Goal: Find contact information: Find contact information

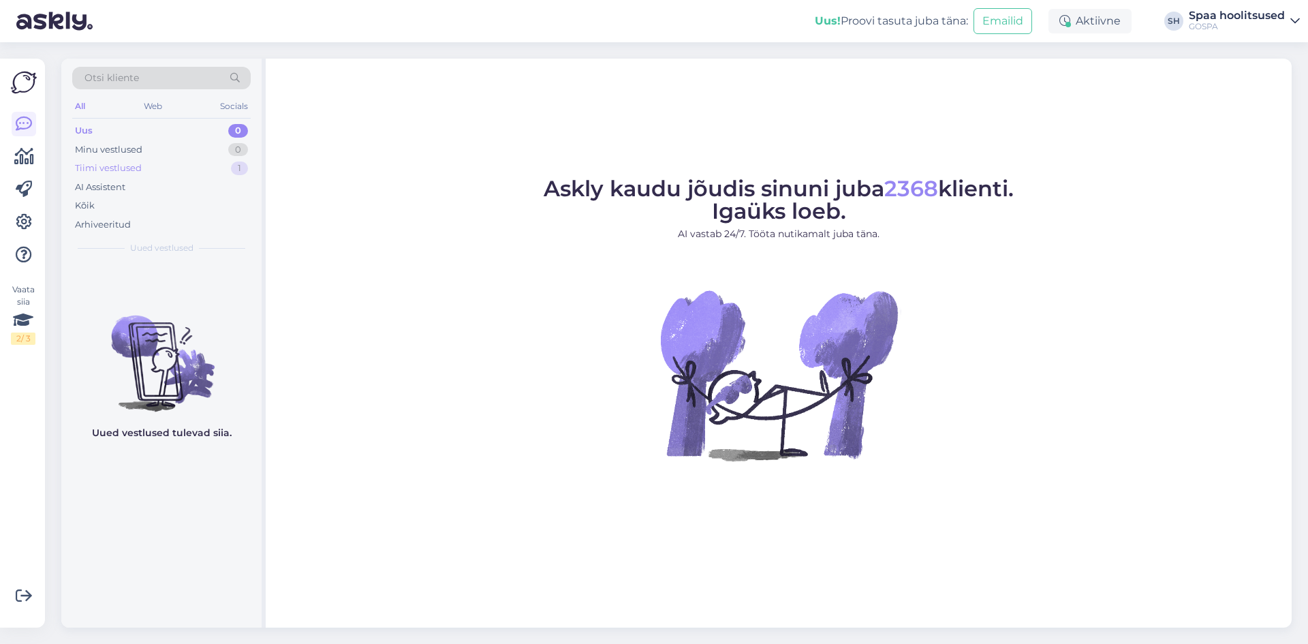
click at [122, 166] on div "Tiimi vestlused" at bounding box center [108, 168] width 67 height 14
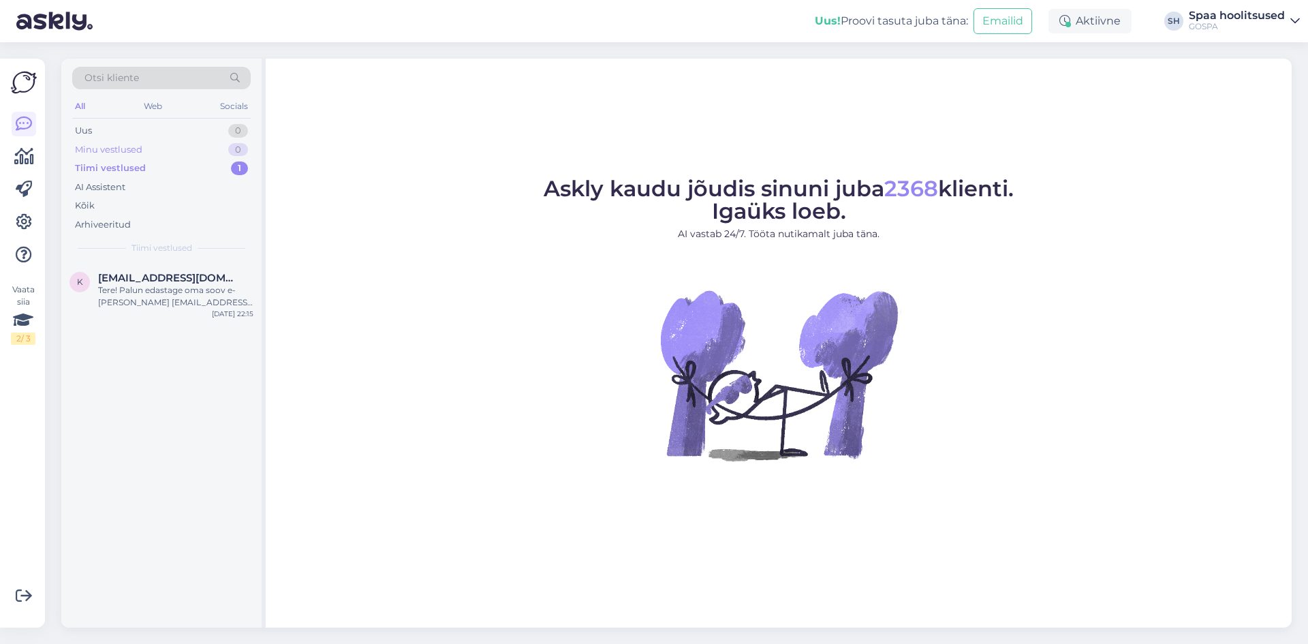
click at [135, 145] on div "Minu vestlused" at bounding box center [108, 150] width 67 height 14
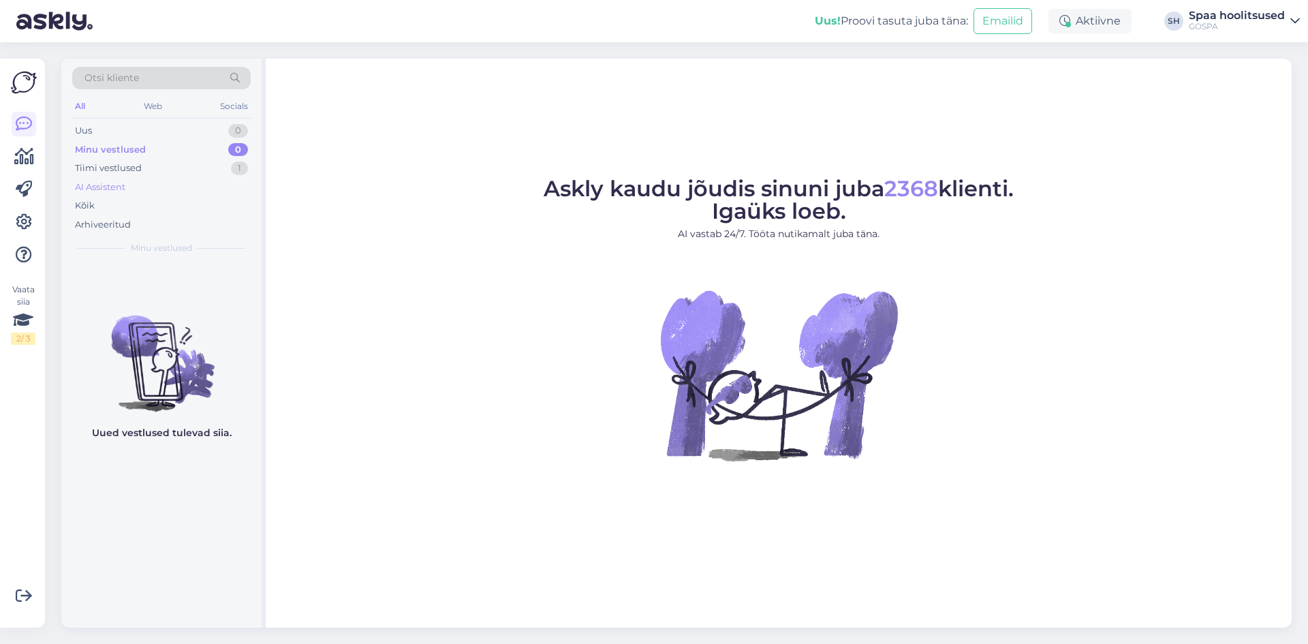
click at [121, 184] on div "AI Assistent" at bounding box center [100, 188] width 50 height 14
click at [140, 164] on div "Tiimi vestlused" at bounding box center [108, 168] width 67 height 14
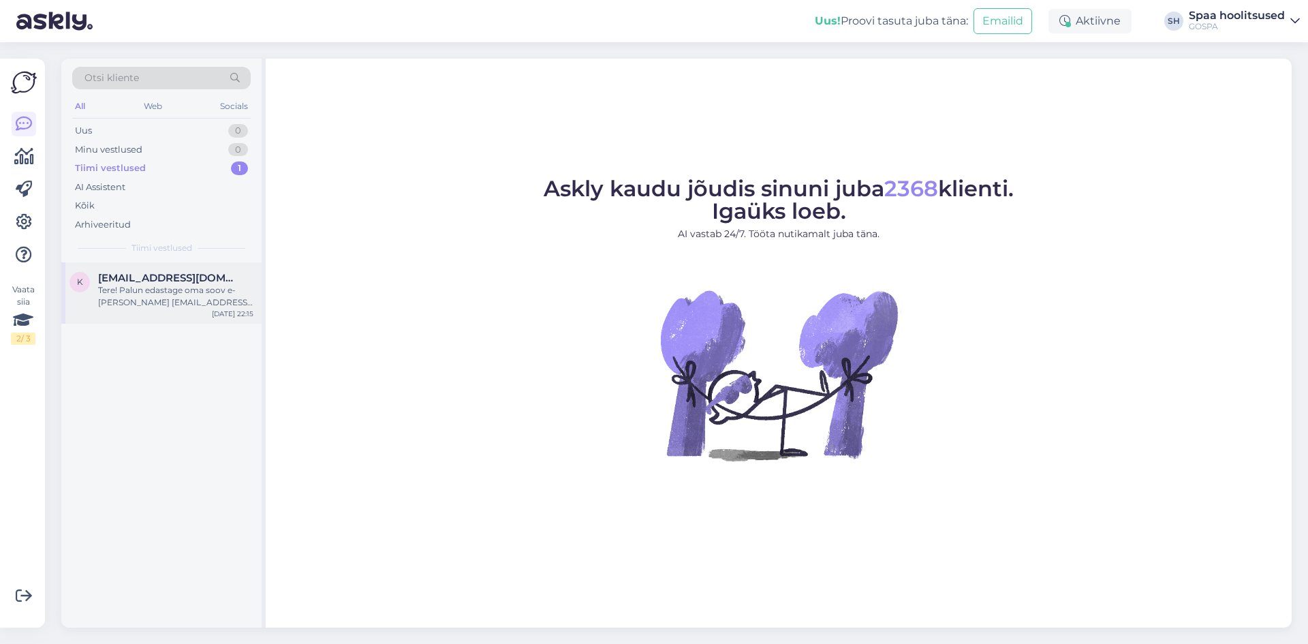
click at [153, 317] on div "k [EMAIL_ADDRESS][DOMAIN_NAME] Tere! Palun edastage oma soov e-[PERSON_NAME] [E…" at bounding box center [161, 292] width 200 height 61
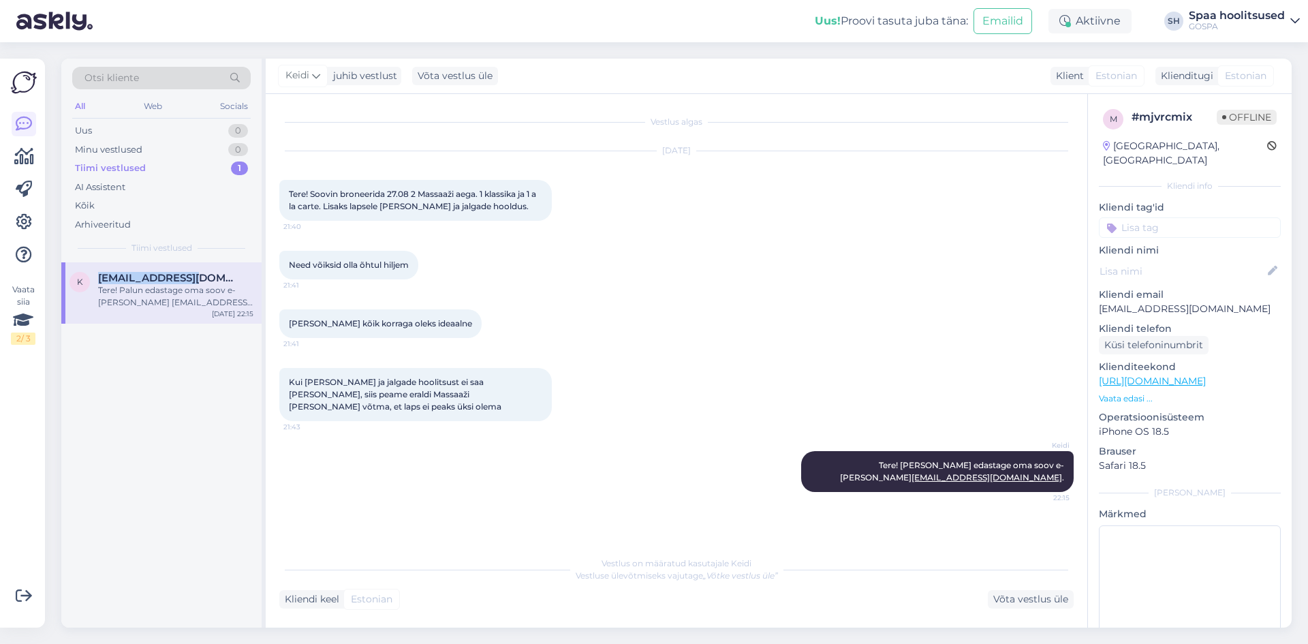
drag, startPoint x: 99, startPoint y: 276, endPoint x: 196, endPoint y: 275, distance: 97.4
click at [196, 275] on div "[EMAIL_ADDRESS][DOMAIN_NAME]" at bounding box center [175, 278] width 155 height 12
copy span "[EMAIL_ADDRESS][DOMAIN_NAME]"
click at [142, 439] on div "k [EMAIL_ADDRESS][DOMAIN_NAME] Tere! Palun edastage oma soov e-[PERSON_NAME] [E…" at bounding box center [161, 444] width 200 height 365
